Goal: Complete application form: Complete application form

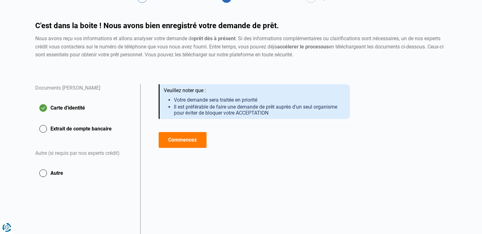
scroll to position [71, 0]
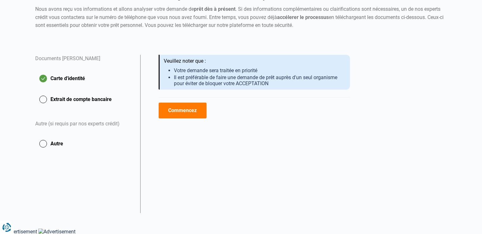
click at [183, 108] on button "Commencez" at bounding box center [183, 111] width 48 height 16
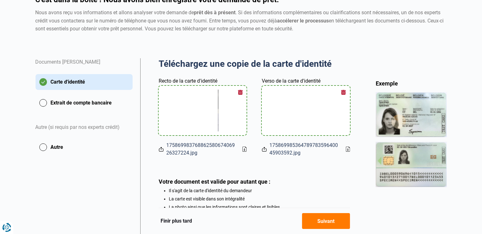
scroll to position [68, 0]
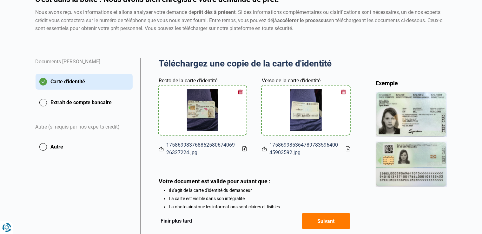
click at [326, 221] on button "Suivant" at bounding box center [326, 221] width 48 height 16
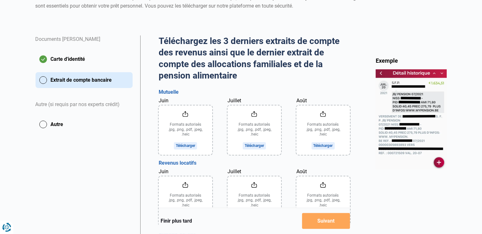
scroll to position [91, 0]
click at [187, 145] on input "Juin" at bounding box center [186, 129] width 54 height 49
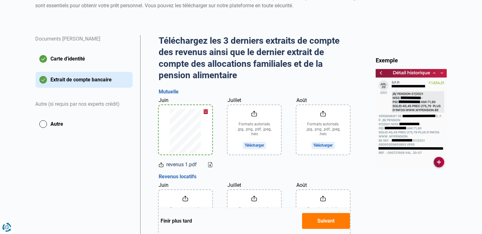
click at [256, 145] on input "Juillet" at bounding box center [254, 129] width 54 height 49
click at [320, 143] on input "Août" at bounding box center [323, 129] width 54 height 49
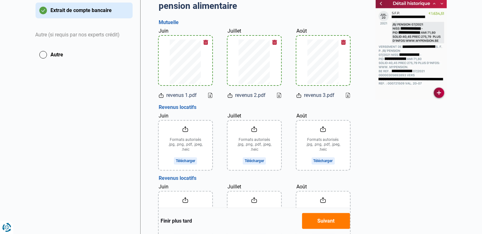
scroll to position [161, 0]
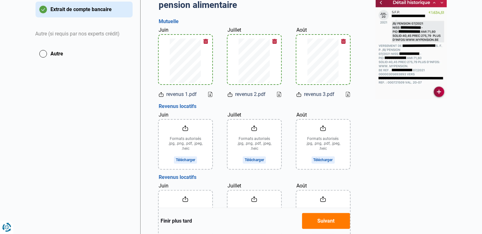
click at [186, 159] on input "Juin" at bounding box center [186, 144] width 54 height 49
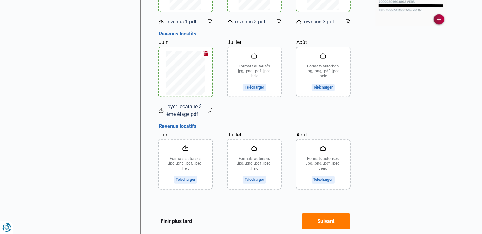
scroll to position [235, 0]
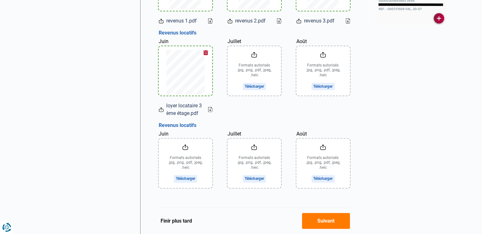
click at [193, 178] on input "Juin" at bounding box center [186, 163] width 54 height 49
click at [261, 178] on input "Juillet" at bounding box center [254, 163] width 54 height 49
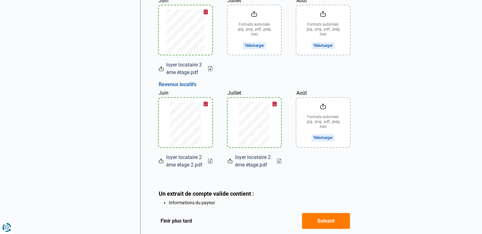
scroll to position [276, 0]
click at [321, 223] on button "Suivant" at bounding box center [326, 221] width 48 height 16
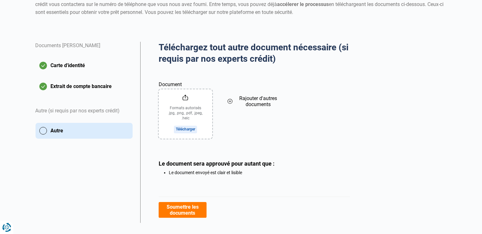
scroll to position [85, 0]
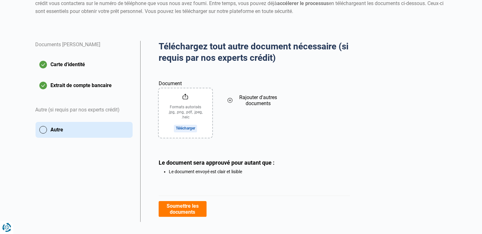
click at [178, 126] on input "Document" at bounding box center [186, 113] width 54 height 49
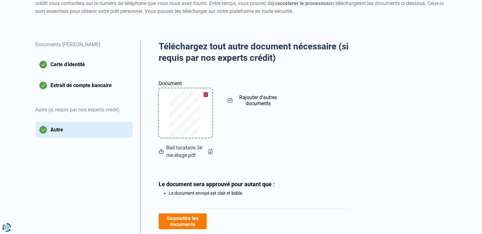
click at [230, 100] on icon at bounding box center [229, 100] width 5 height 7
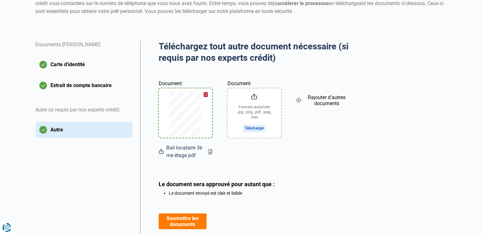
click at [245, 128] on input "Document" at bounding box center [254, 113] width 54 height 49
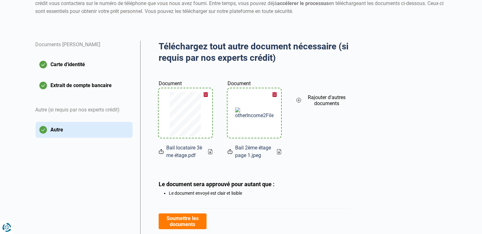
click at [298, 99] on icon at bounding box center [298, 100] width 5 height 7
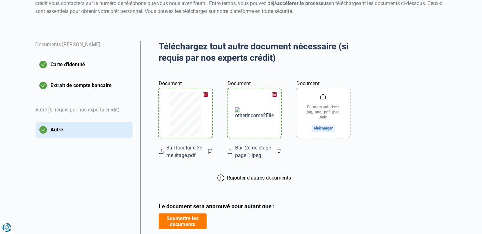
click at [321, 128] on input "Document" at bounding box center [323, 113] width 54 height 49
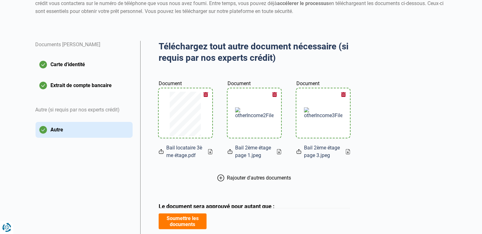
click at [222, 178] on icon at bounding box center [220, 178] width 7 height 7
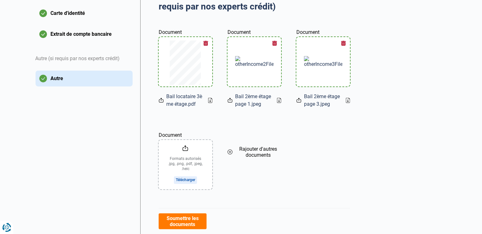
scroll to position [137, 0]
click at [188, 180] on input "Document" at bounding box center [186, 164] width 54 height 49
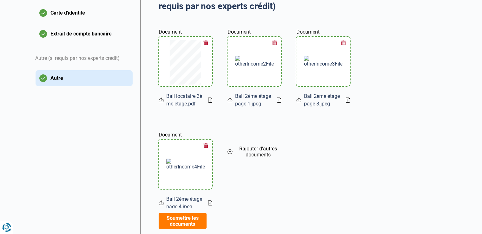
click at [231, 151] on icon at bounding box center [229, 151] width 5 height 7
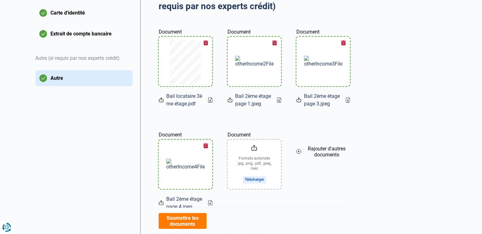
click at [258, 180] on input "Document" at bounding box center [254, 164] width 54 height 49
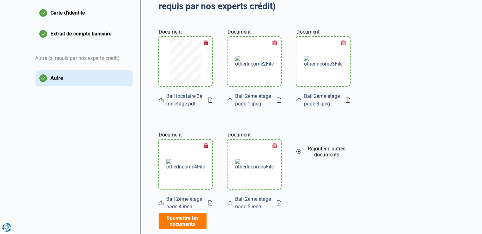
click at [300, 151] on icon at bounding box center [298, 151] width 5 height 7
click at [320, 181] on input "Document" at bounding box center [323, 164] width 54 height 49
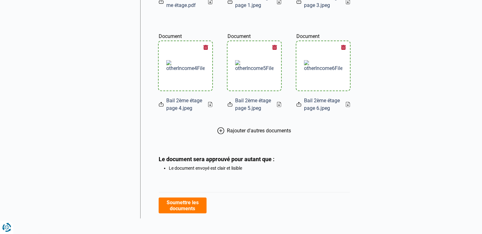
scroll to position [236, 0]
click at [219, 132] on icon at bounding box center [220, 130] width 7 height 7
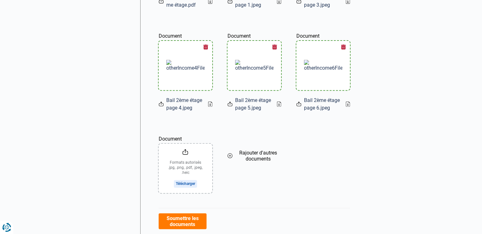
click at [181, 182] on input "Document" at bounding box center [186, 168] width 54 height 49
click at [230, 156] on icon at bounding box center [229, 156] width 5 height 7
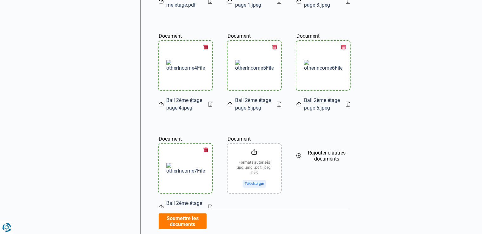
click at [254, 186] on input "Document" at bounding box center [254, 168] width 54 height 49
click at [300, 157] on icon at bounding box center [298, 156] width 5 height 7
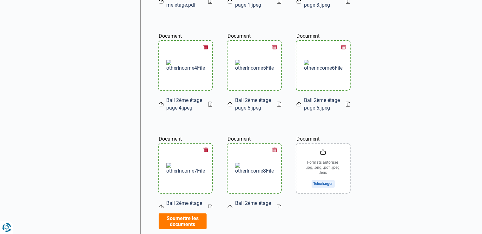
click at [314, 183] on input "Document" at bounding box center [323, 168] width 54 height 49
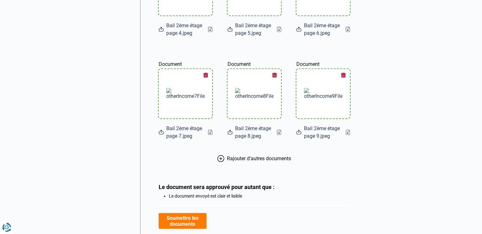
scroll to position [344, 0]
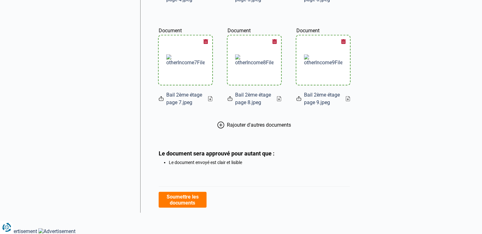
click at [218, 125] on icon at bounding box center [220, 125] width 7 height 7
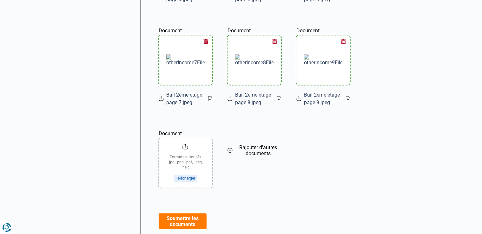
click at [183, 179] on input "Document" at bounding box center [186, 163] width 54 height 49
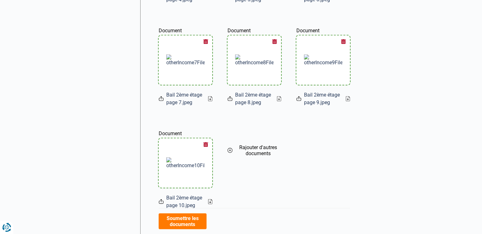
click at [231, 149] on icon at bounding box center [229, 150] width 5 height 7
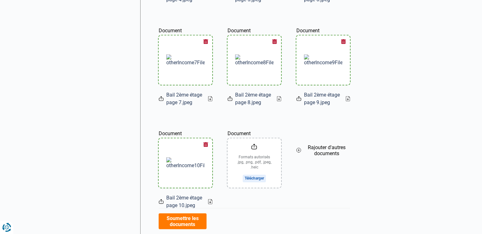
click at [246, 179] on input "Document" at bounding box center [254, 163] width 54 height 49
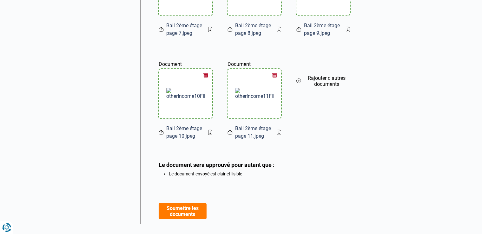
scroll to position [425, 0]
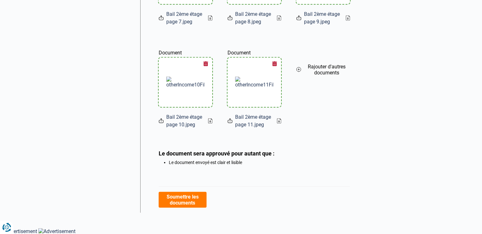
click at [184, 196] on button "Soumettre les documents" at bounding box center [183, 200] width 48 height 16
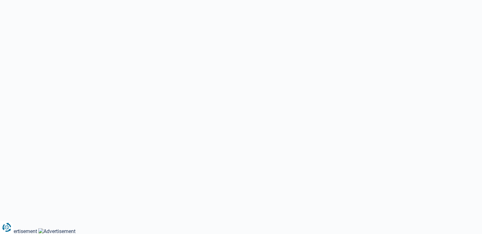
scroll to position [71, 0]
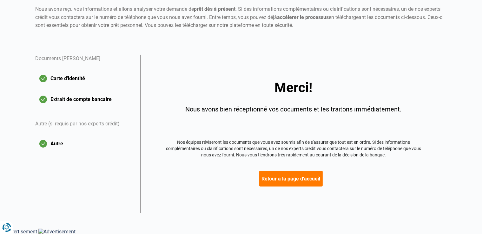
click at [292, 180] on button "Retour à la page d'accueil" at bounding box center [290, 179] width 63 height 16
